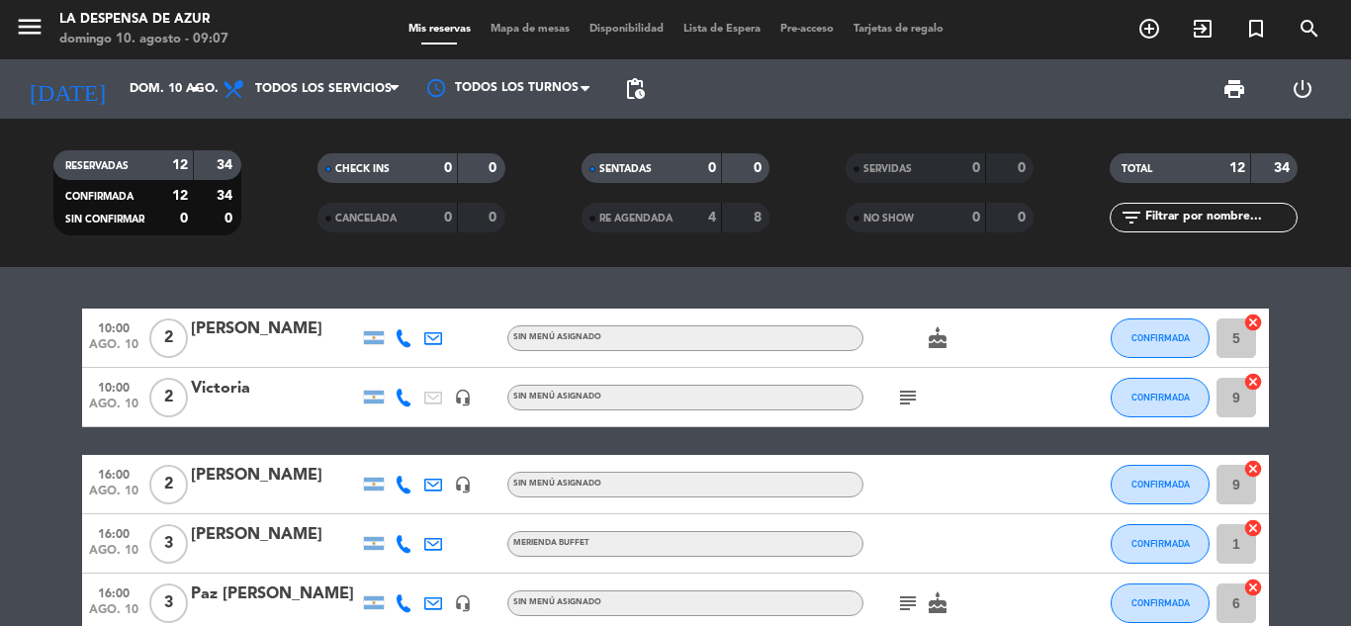
click at [905, 389] on icon "subject" at bounding box center [908, 398] width 24 height 24
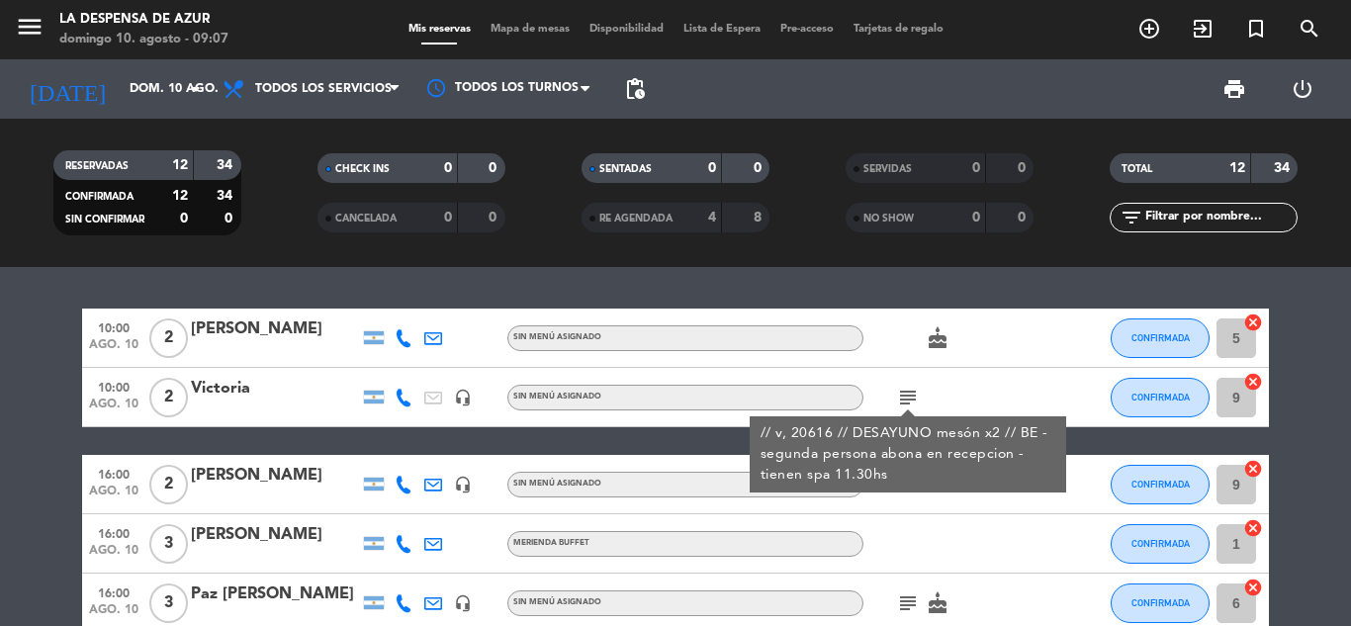
click at [980, 405] on div "subject // v, 20616 // DESAYUNO mesón x2 // BE - segunda persona abona en recep…" at bounding box center [952, 397] width 178 height 58
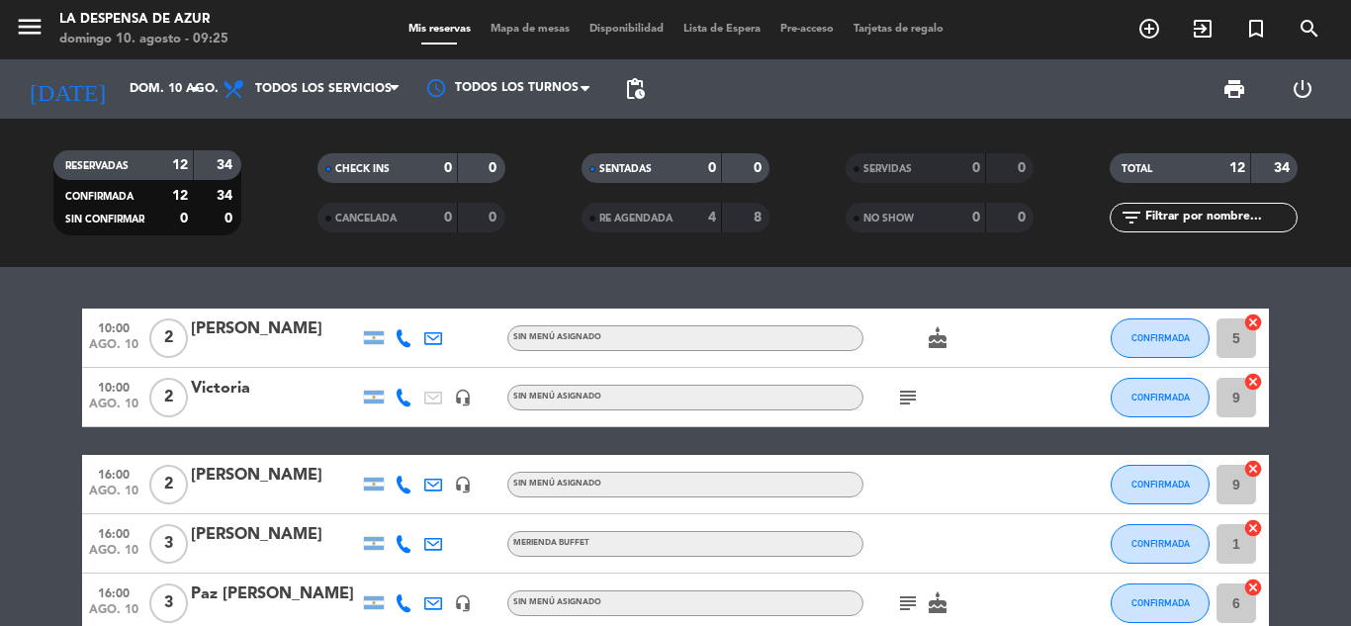
click at [980, 405] on div "subject" at bounding box center [952, 397] width 178 height 58
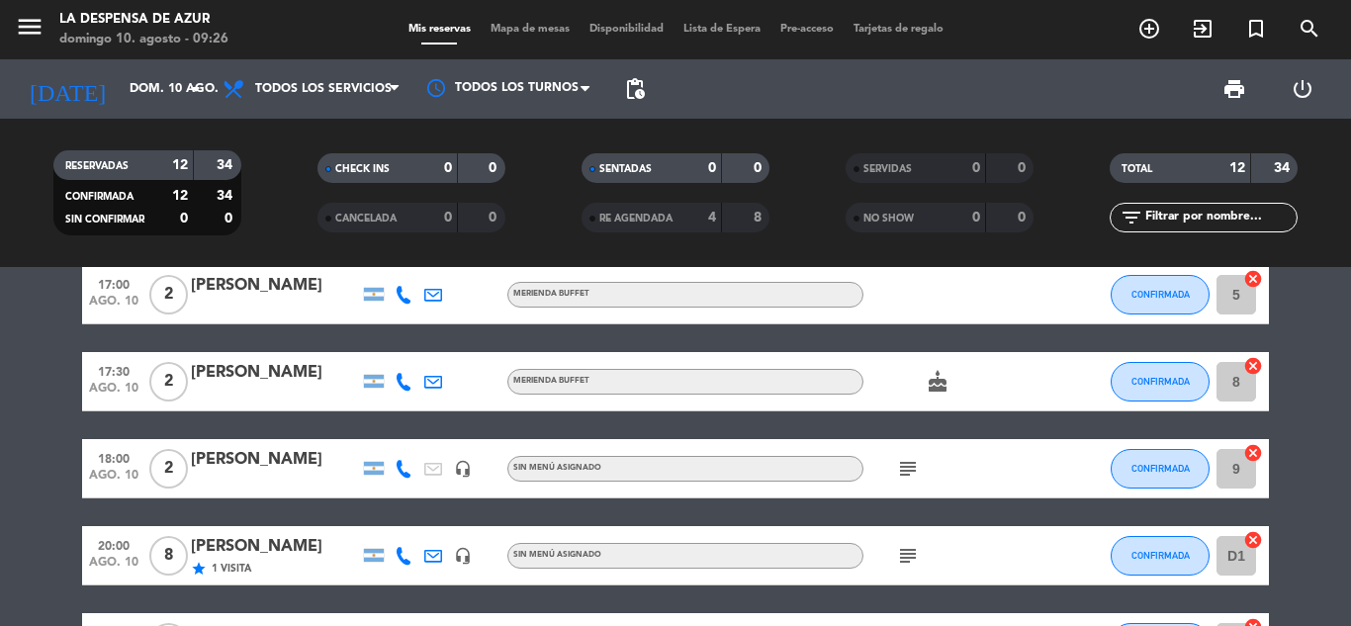
scroll to position [494, 0]
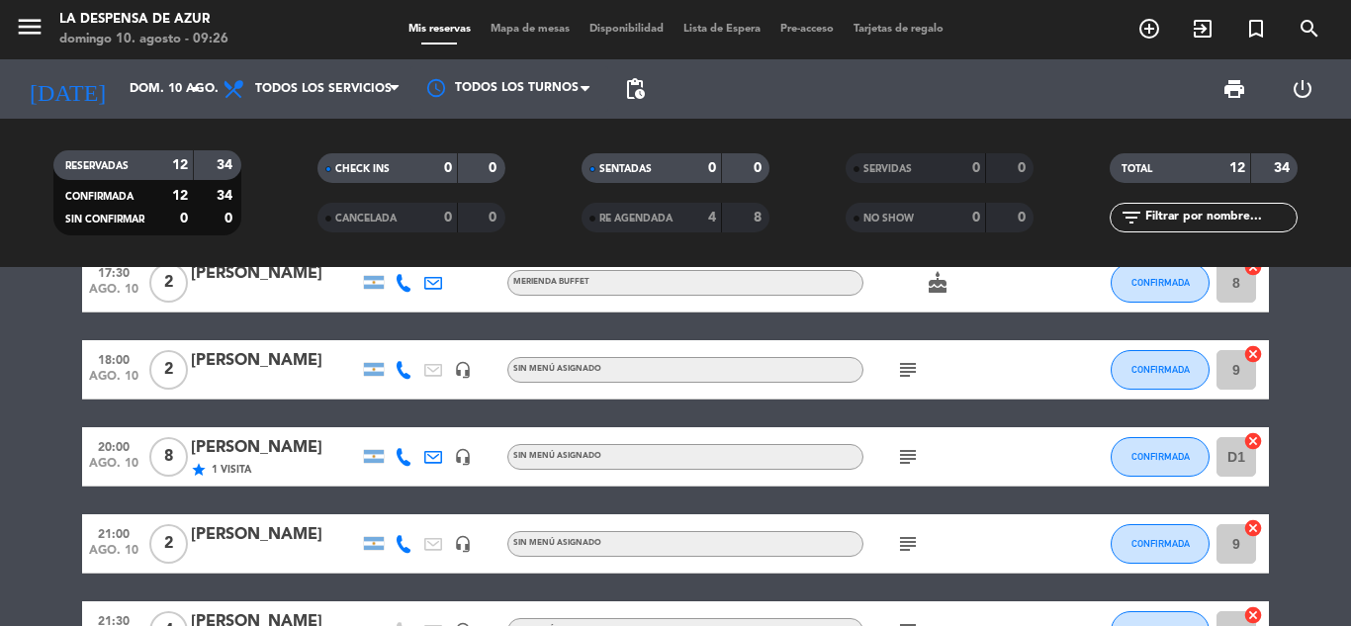
click at [906, 465] on icon "subject" at bounding box center [908, 457] width 24 height 24
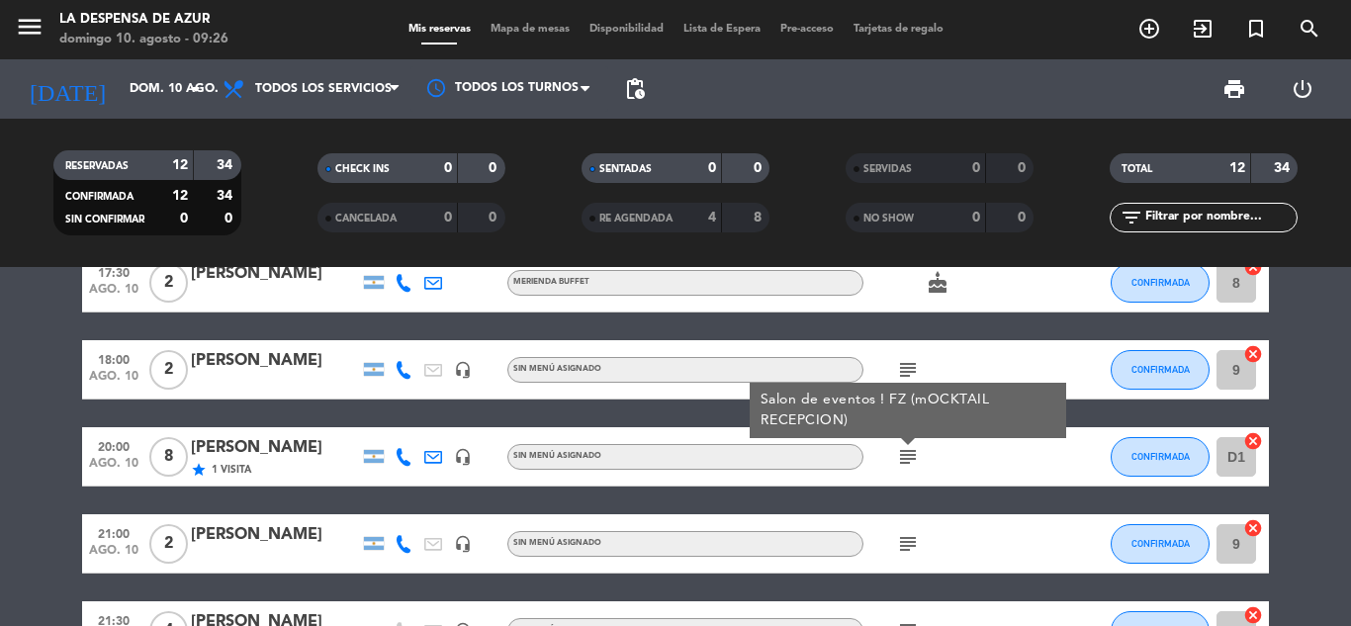
click at [943, 491] on div "10:00 [DATE] 2 Agustina Garay Sin menú asignado cake CONFIRMADA 5 cancel 10:00 …" at bounding box center [675, 280] width 1187 height 933
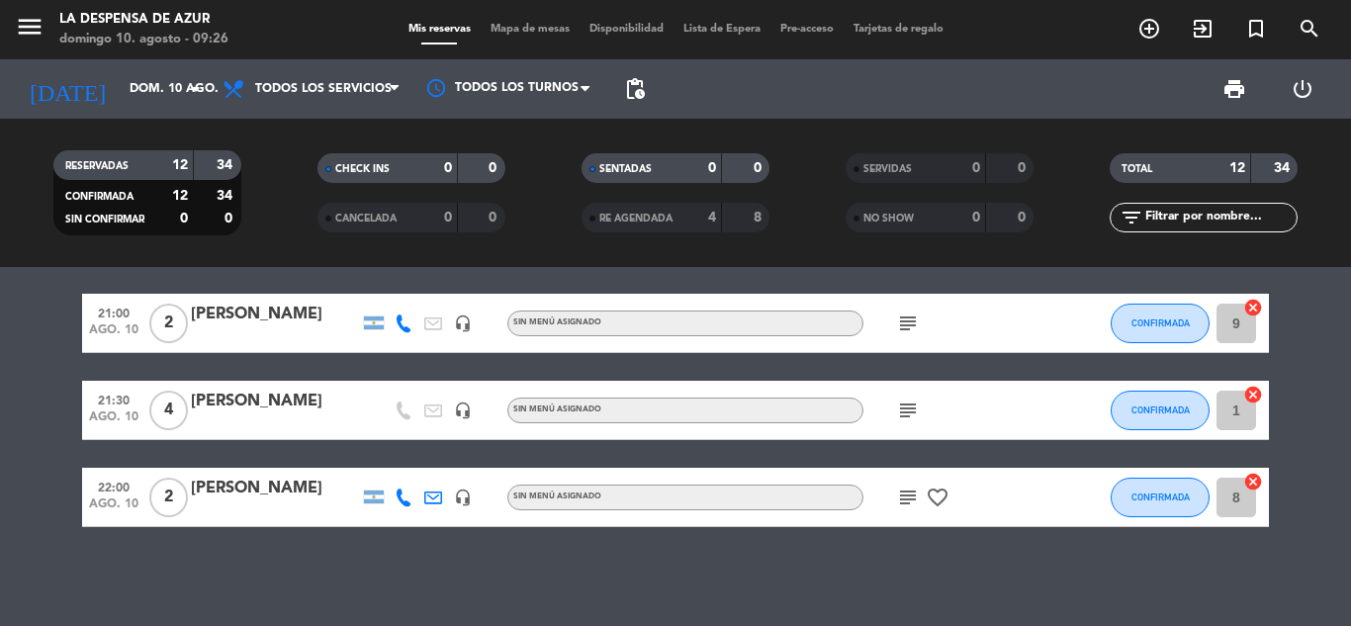
scroll to position [517, 0]
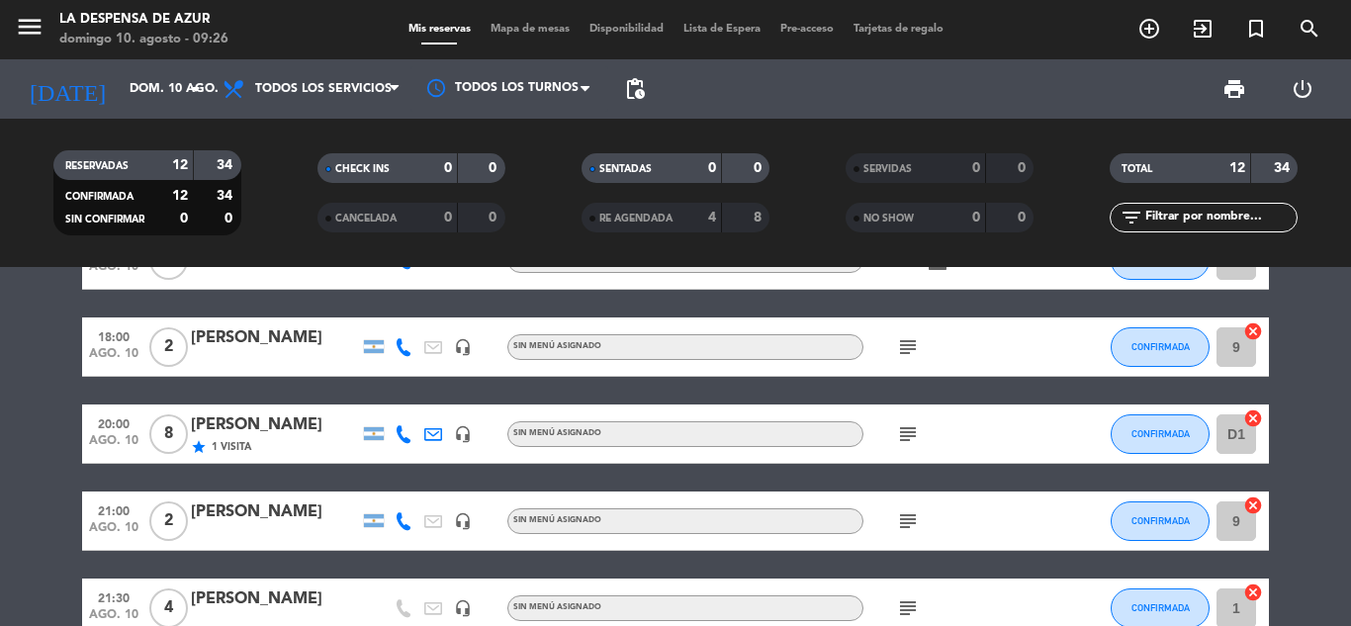
click at [913, 440] on icon "subject" at bounding box center [908, 434] width 24 height 24
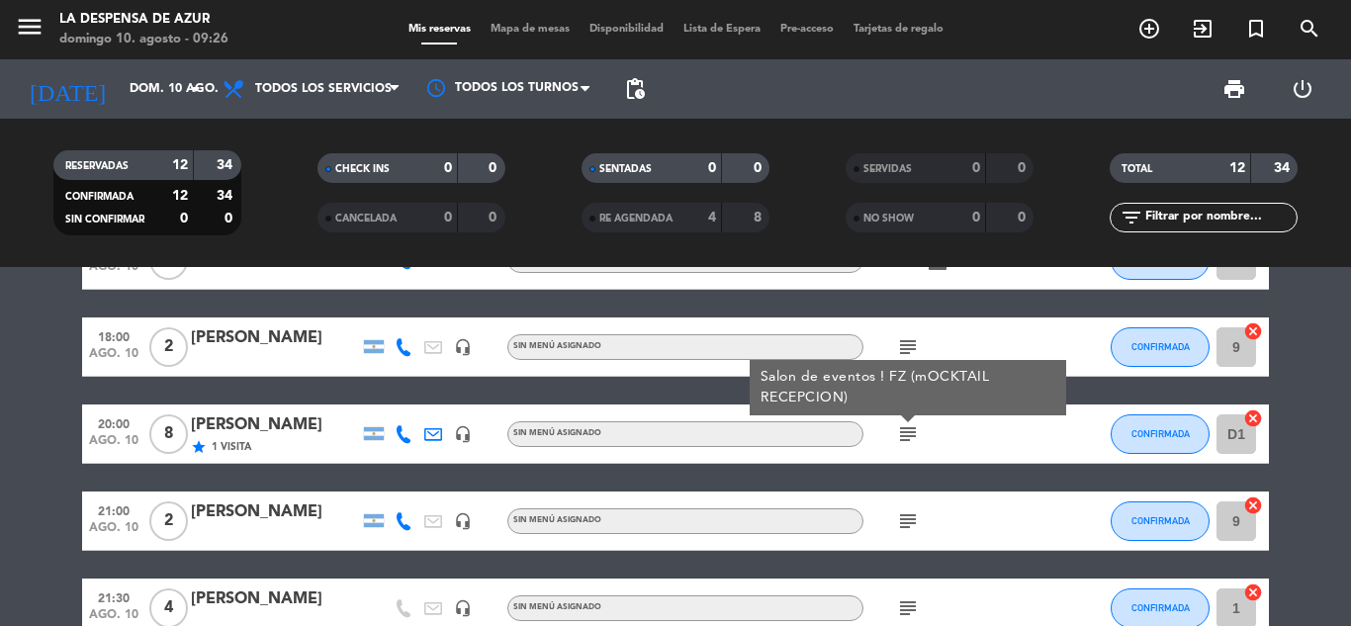
click at [913, 440] on icon "subject" at bounding box center [908, 434] width 24 height 24
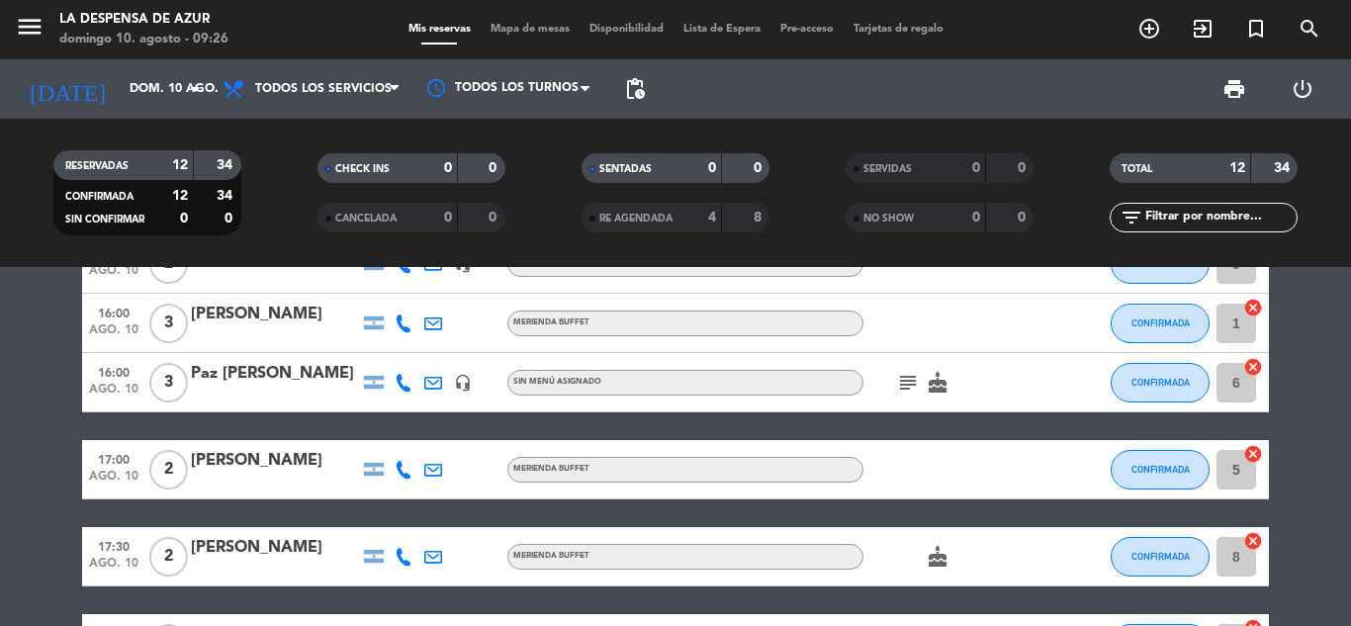
scroll to position [0, 0]
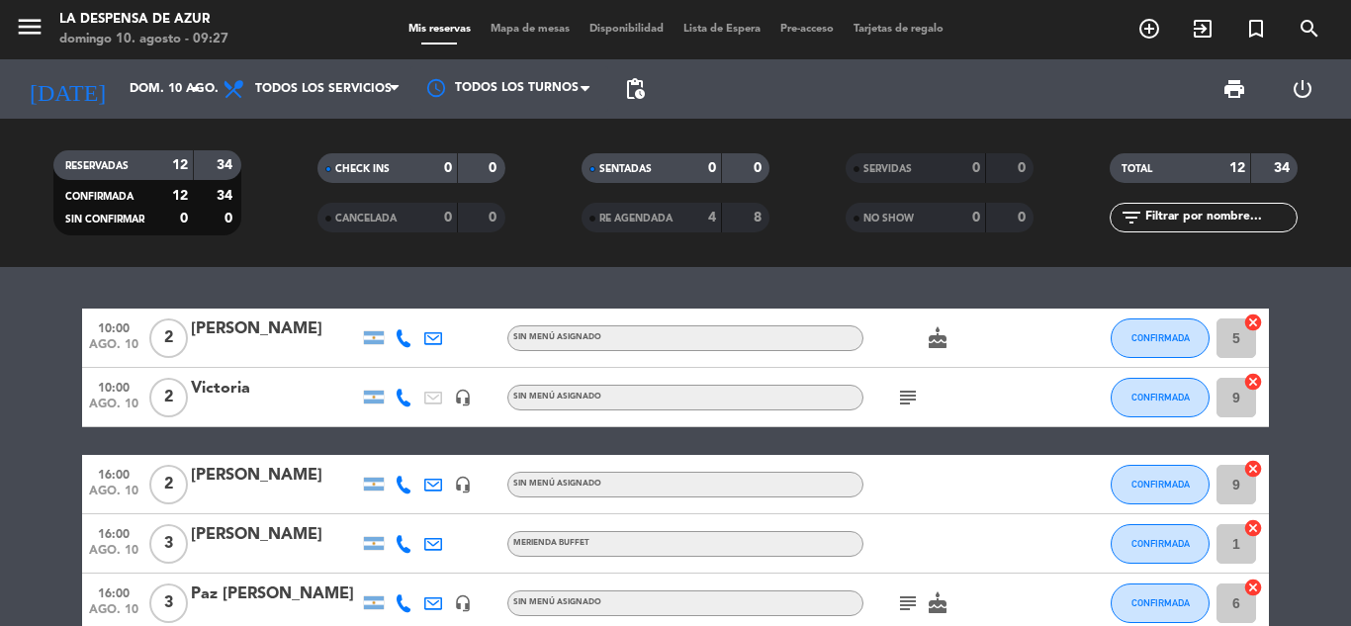
drag, startPoint x: 942, startPoint y: 438, endPoint x: 938, endPoint y: 420, distance: 18.2
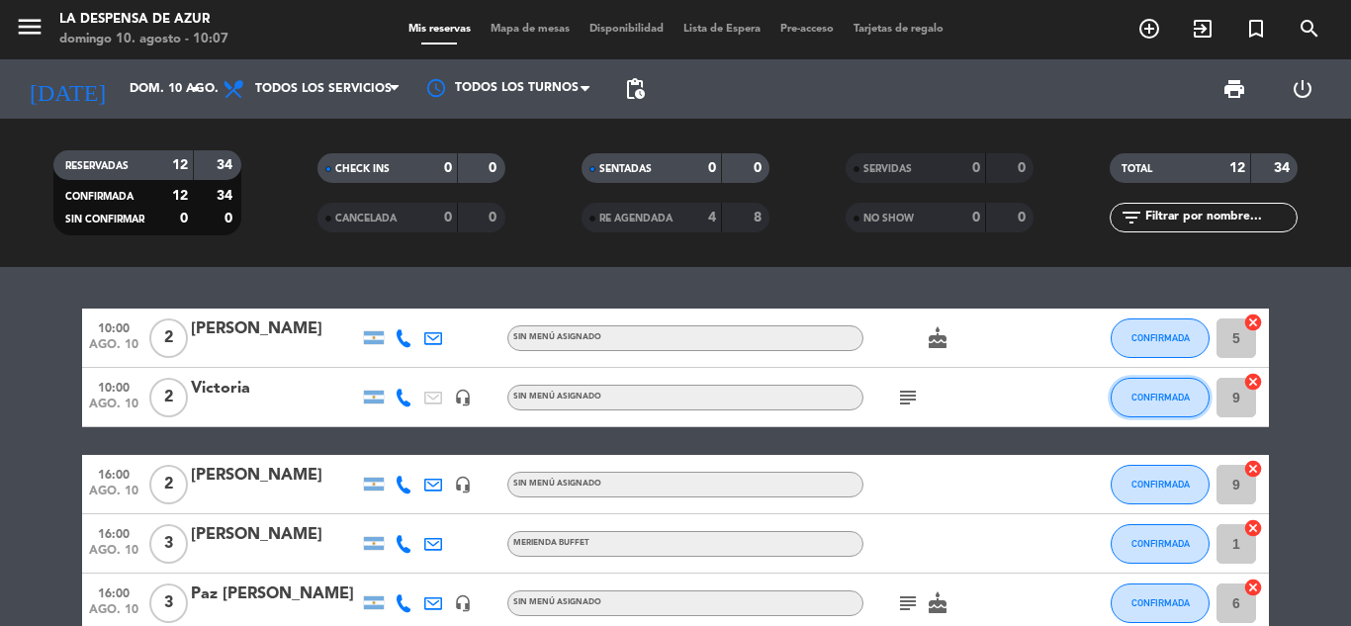
click at [1158, 403] on button "CONFIRMADA" at bounding box center [1159, 398] width 99 height 40
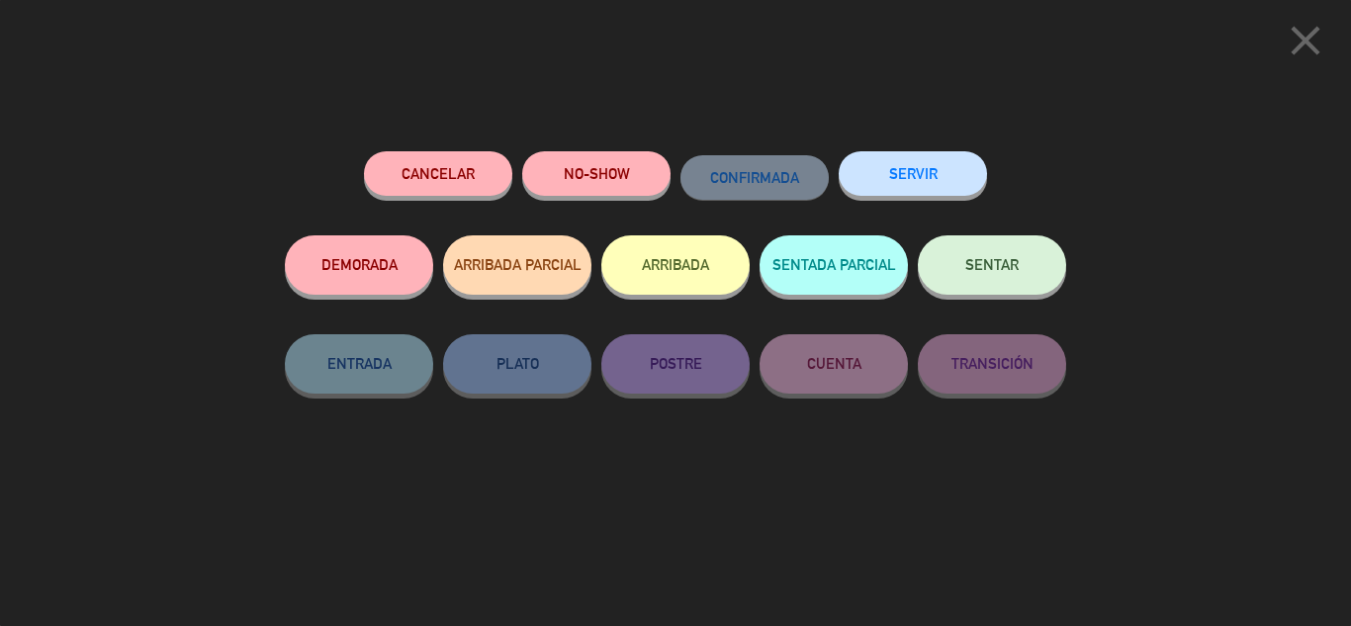
click at [952, 251] on button "SENTAR" at bounding box center [992, 264] width 148 height 59
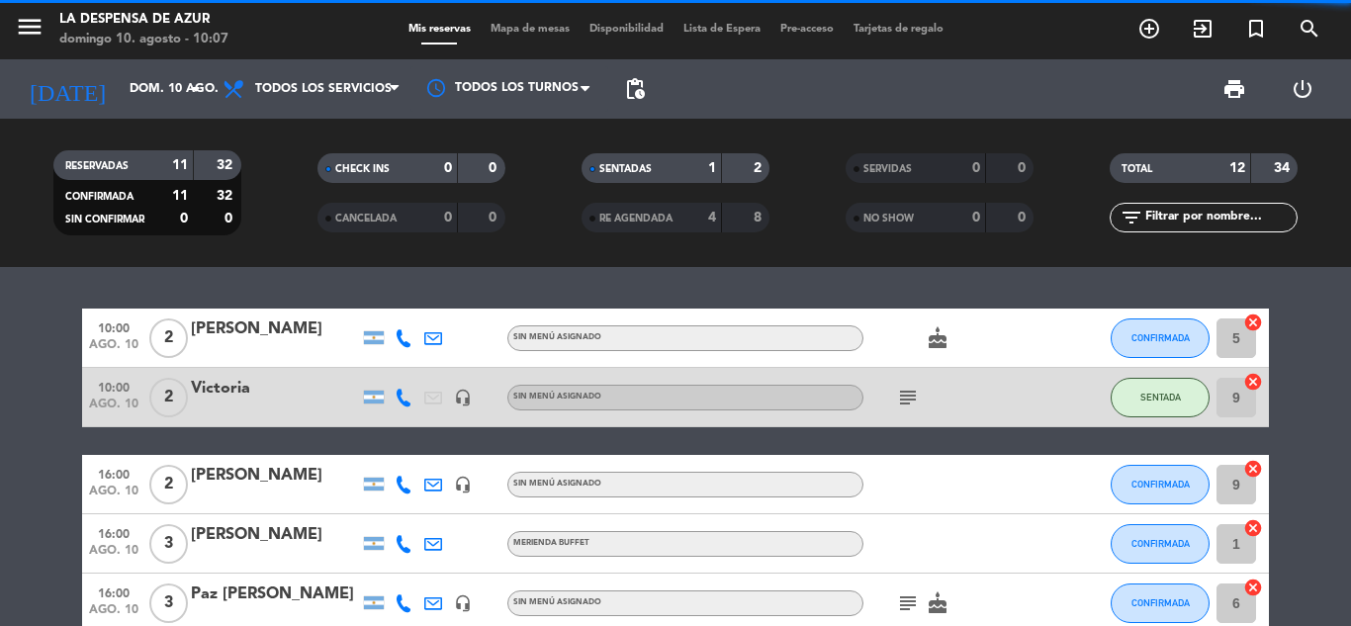
click at [906, 398] on icon "subject" at bounding box center [908, 398] width 24 height 24
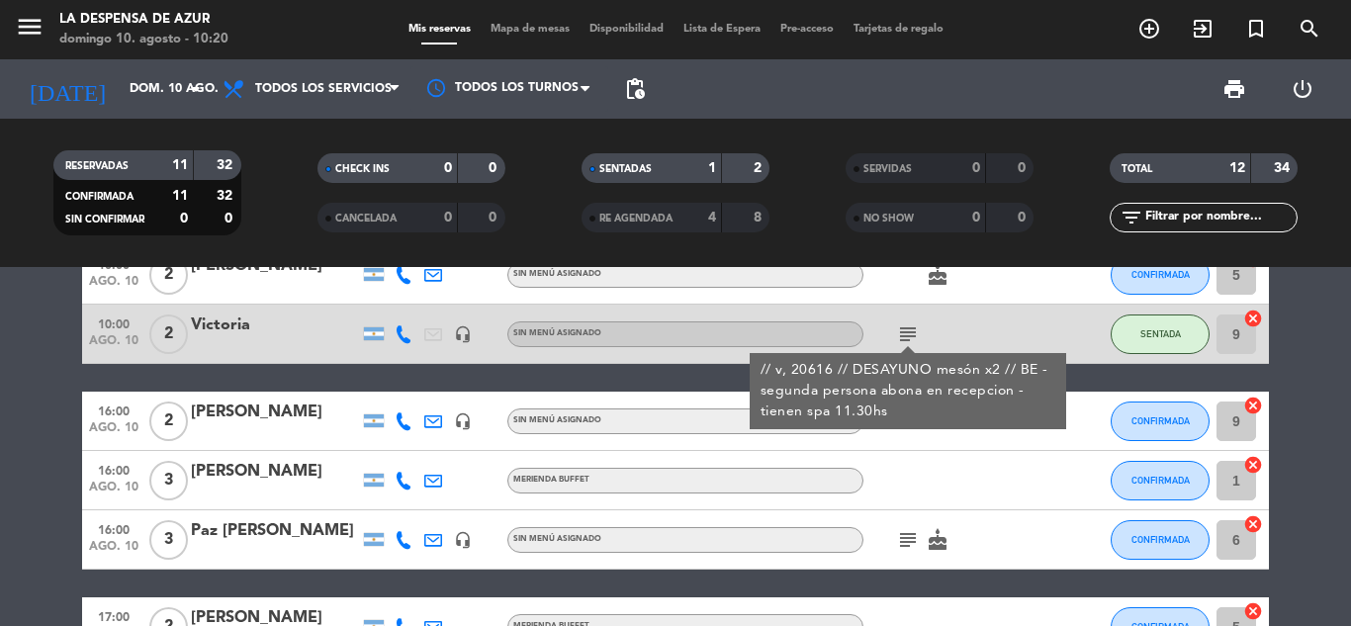
scroll to position [17, 0]
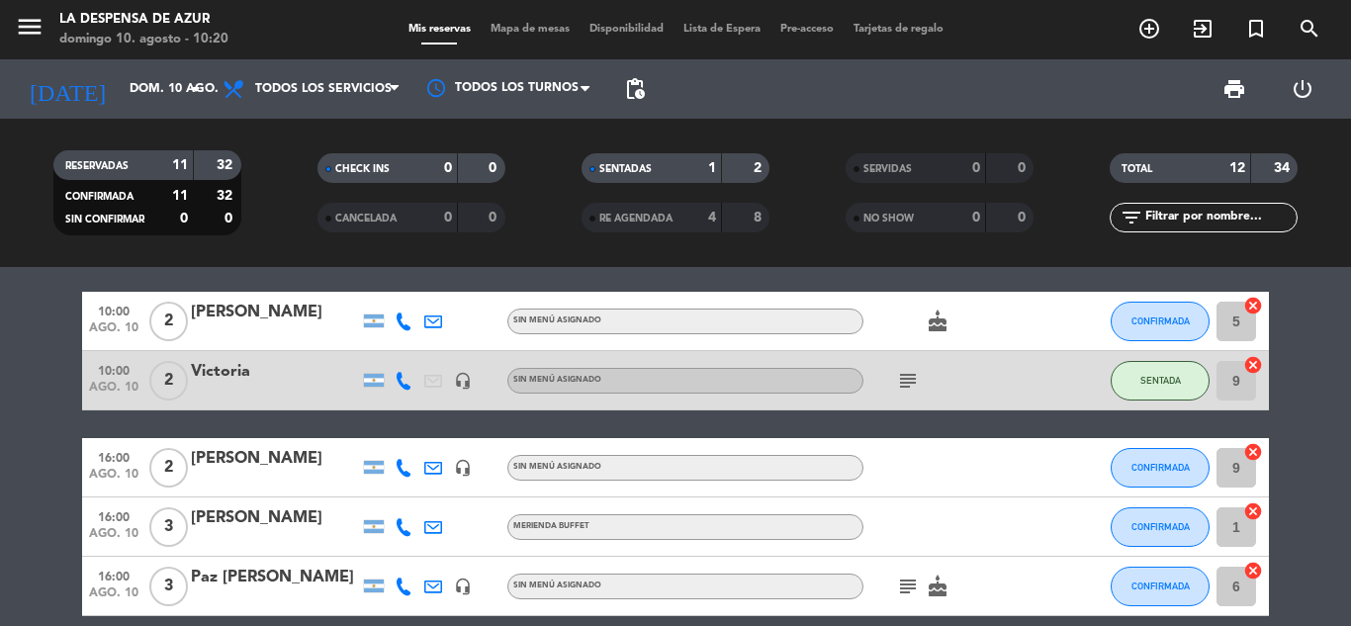
click at [907, 377] on icon "subject" at bounding box center [908, 381] width 24 height 24
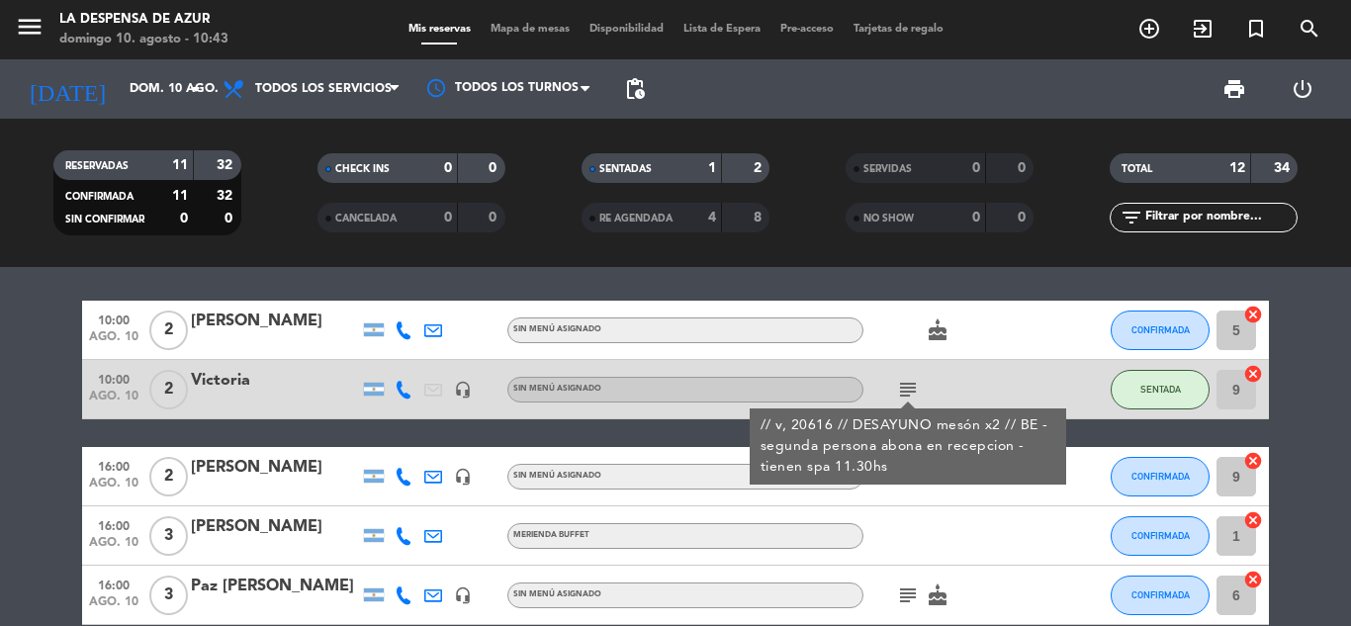
scroll to position [0, 0]
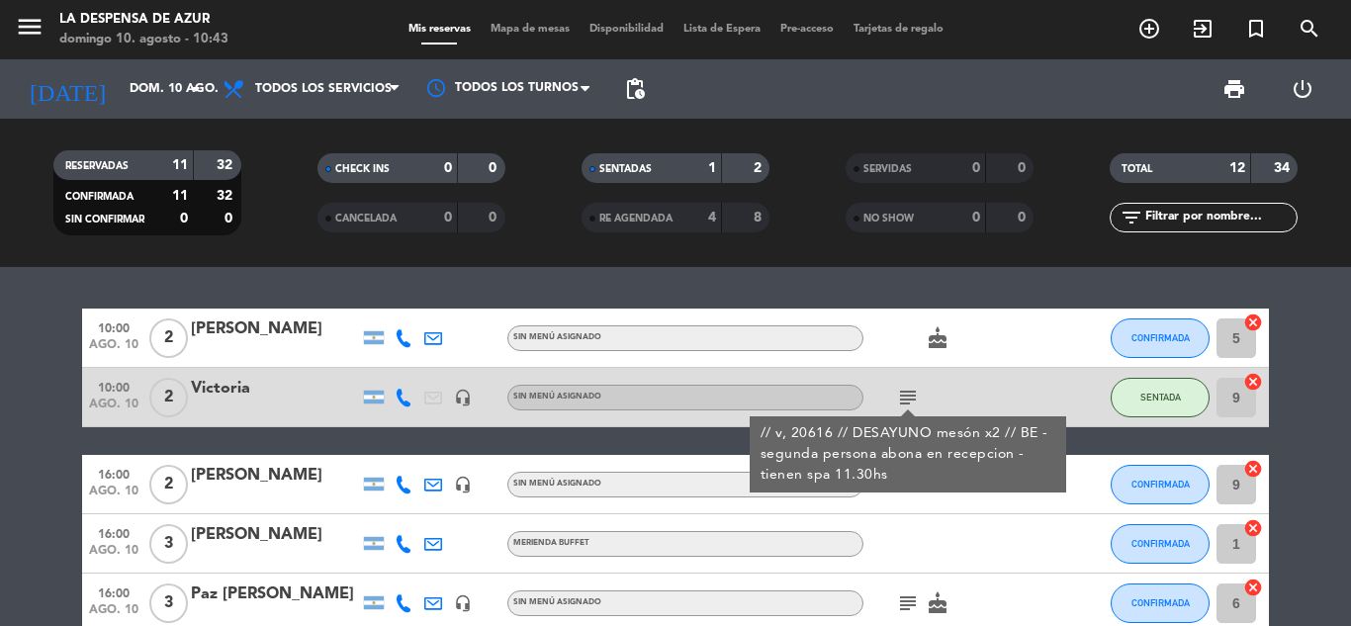
click at [909, 290] on div "10:00 [DATE] 2 Agustina Garay Sin menú asignado cake CONFIRMADA 5 cancel 10:00 …" at bounding box center [675, 446] width 1351 height 359
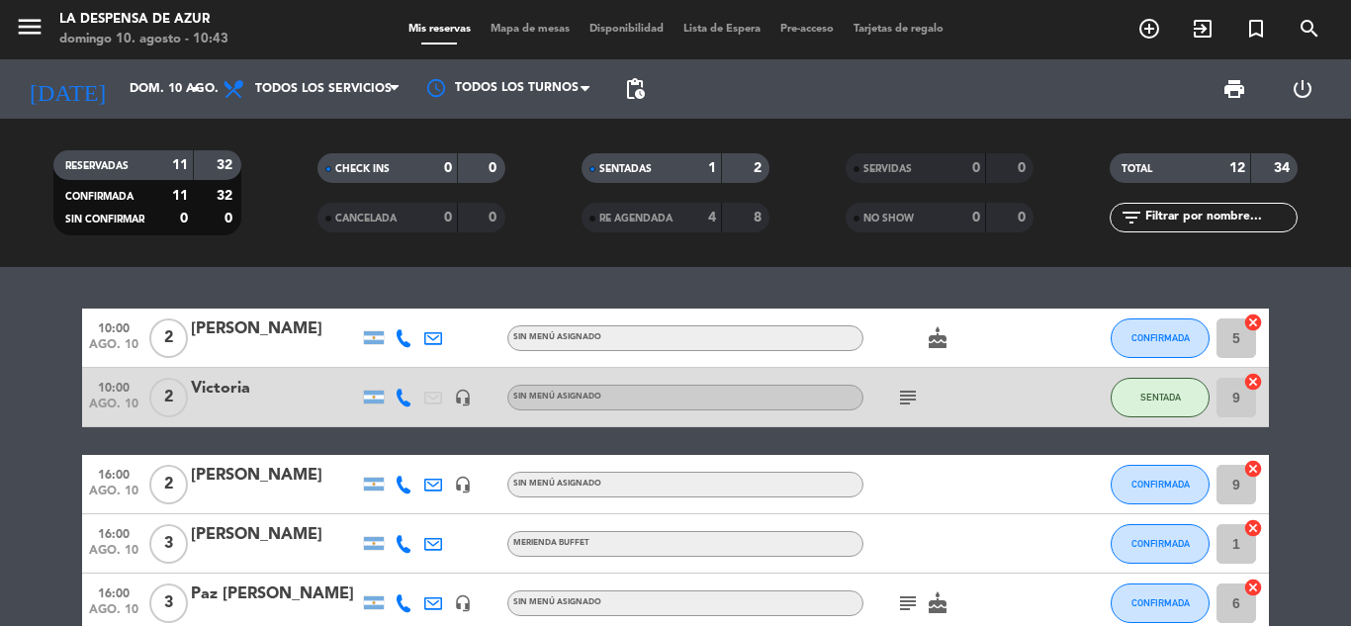
click at [1009, 265] on div "RESERVADAS 11 32 CONFIRMADA 11 32 SIN CONFIRMAR 0 0 CHECK INS 0 0 CANCELADA 0 0…" at bounding box center [675, 193] width 1351 height 148
